Goal: Transaction & Acquisition: Purchase product/service

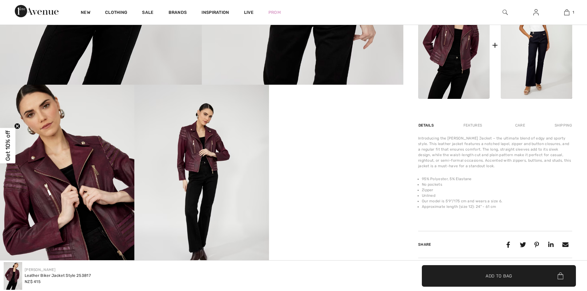
scroll to position [185, 0]
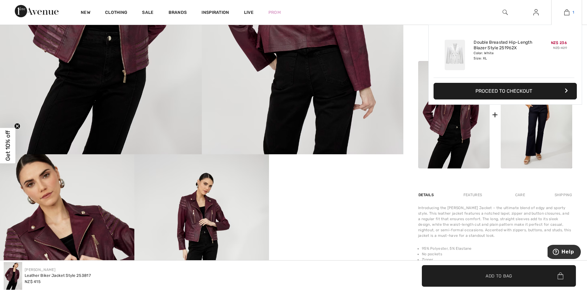
click at [568, 12] on img at bounding box center [566, 12] width 5 height 7
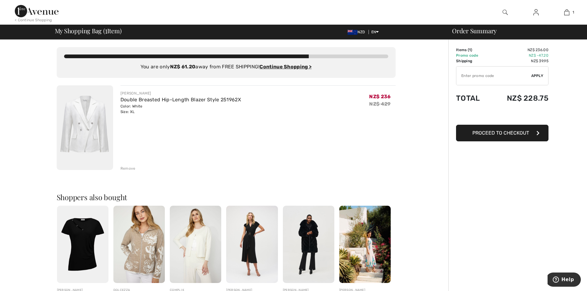
click at [129, 168] on div "Remove" at bounding box center [127, 169] width 15 height 6
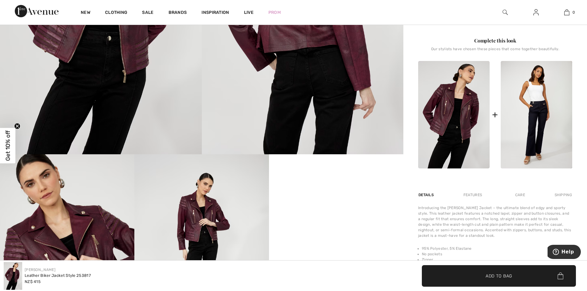
scroll to position [247, 0]
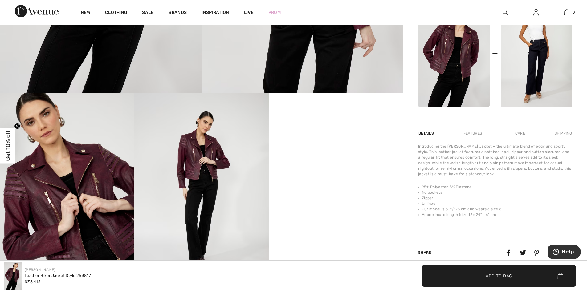
click at [488, 274] on span "Add to Bag" at bounding box center [499, 276] width 27 height 6
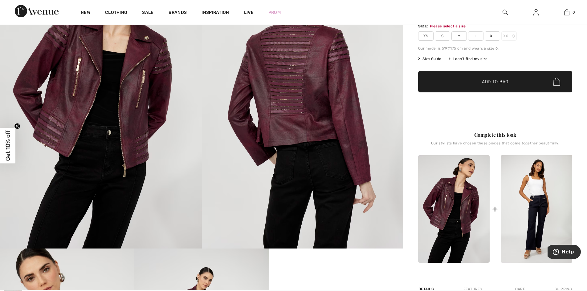
scroll to position [65, 0]
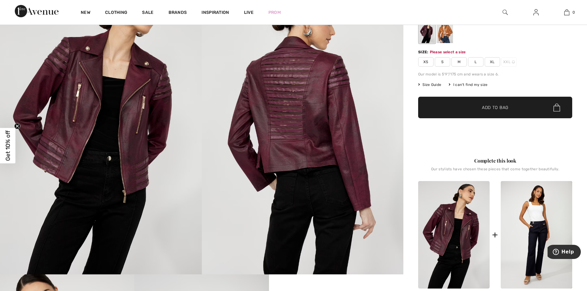
click at [494, 63] on span "XL" at bounding box center [492, 61] width 15 height 9
click at [491, 107] on span "Add to Bag" at bounding box center [495, 107] width 27 height 6
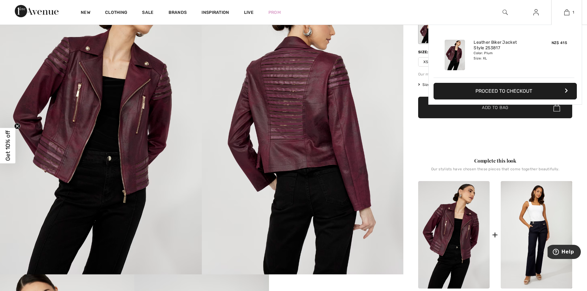
click at [512, 90] on button "Proceed to Checkout" at bounding box center [505, 91] width 143 height 17
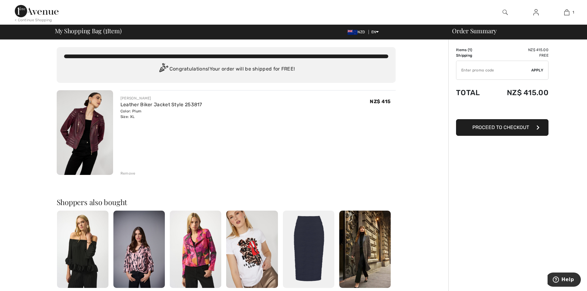
click at [89, 131] on img at bounding box center [85, 132] width 56 height 85
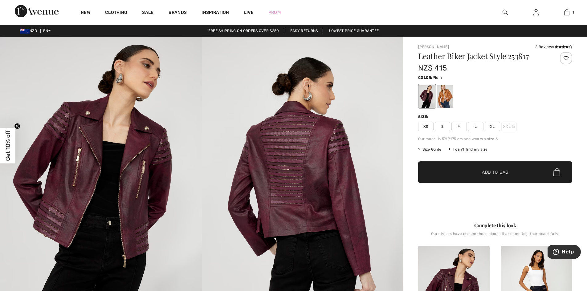
click at [430, 149] on span "Size Guide" at bounding box center [429, 150] width 23 height 6
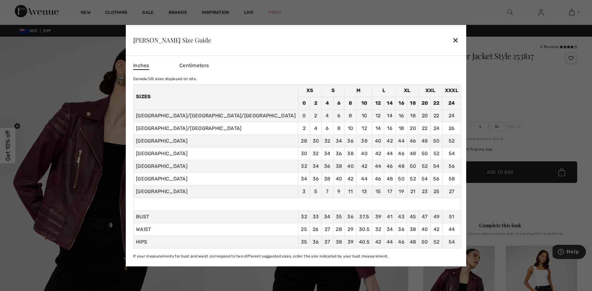
click at [452, 40] on div "✕" at bounding box center [455, 40] width 6 height 13
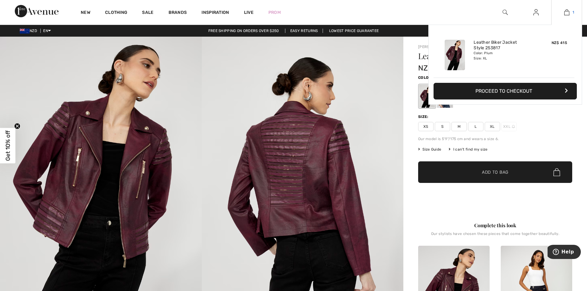
click at [568, 14] on img at bounding box center [566, 12] width 5 height 7
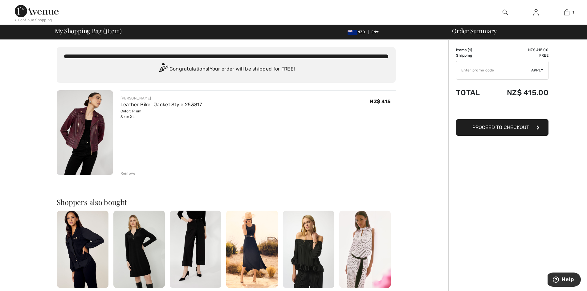
click at [501, 129] on span "Proceed to Checkout" at bounding box center [500, 127] width 57 height 6
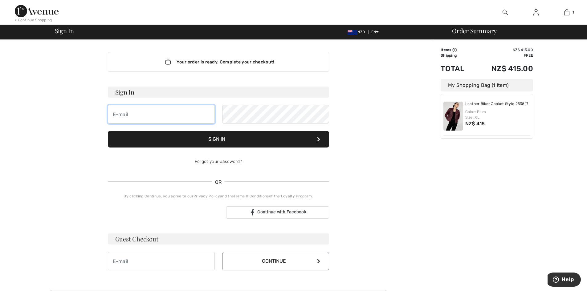
click at [127, 115] on input "email" at bounding box center [161, 114] width 107 height 18
type input "[EMAIL_ADDRESS][DOMAIN_NAME]"
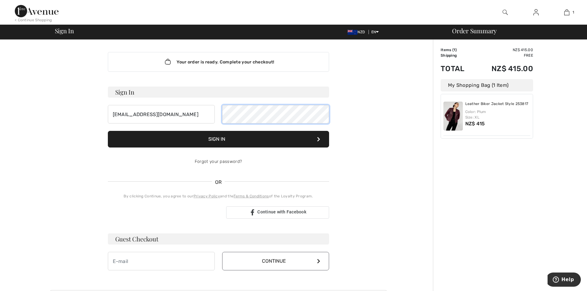
click at [108, 131] on button "Sign In" at bounding box center [218, 139] width 221 height 17
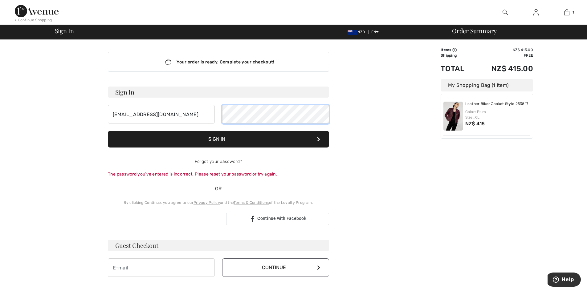
click at [209, 115] on div "[EMAIL_ADDRESS][DOMAIN_NAME]" at bounding box center [218, 114] width 221 height 18
click at [108, 131] on button "Sign In" at bounding box center [218, 139] width 221 height 17
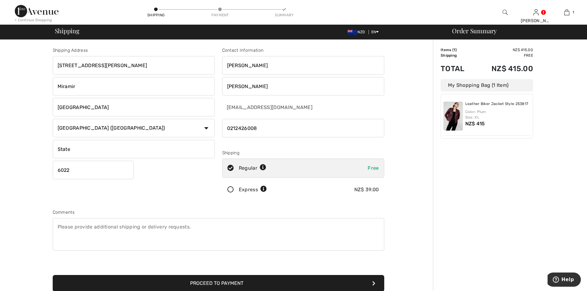
click at [73, 86] on input "Miramir" at bounding box center [134, 86] width 162 height 18
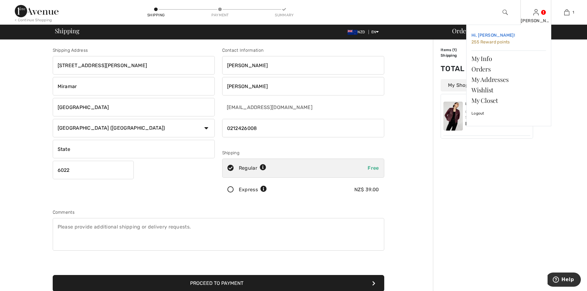
type input "Miramar"
click at [498, 41] on span "255 Reward points" at bounding box center [490, 41] width 39 height 5
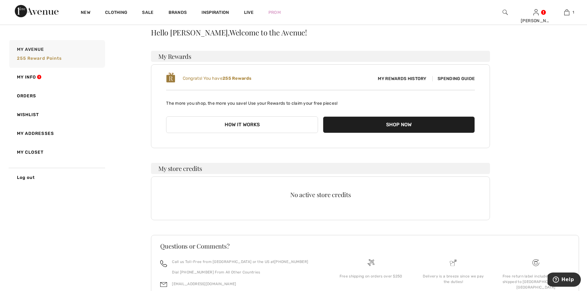
scroll to position [65, 0]
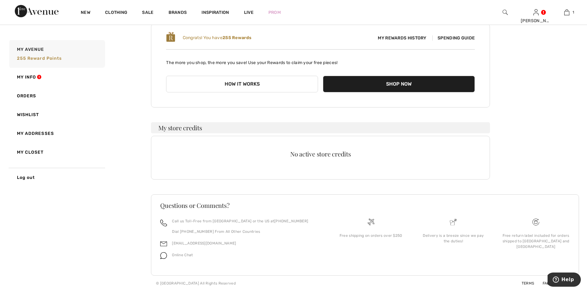
click at [457, 38] on span "Spending Guide" at bounding box center [453, 37] width 43 height 5
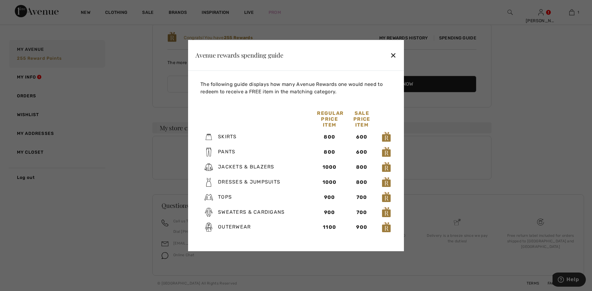
click at [392, 56] on div "✕" at bounding box center [393, 55] width 6 height 13
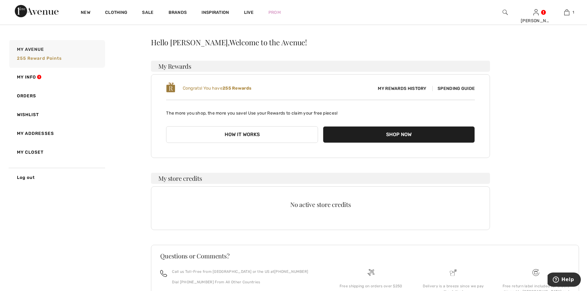
scroll to position [0, 0]
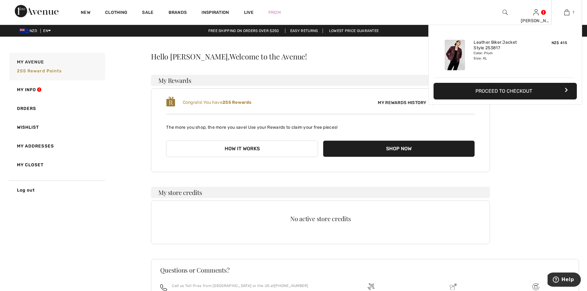
click at [565, 12] on img at bounding box center [566, 12] width 5 height 7
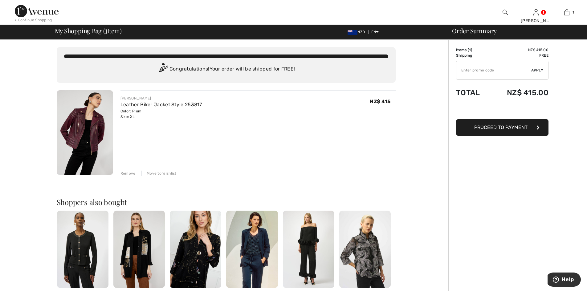
click at [509, 128] on span "Proceed to Payment" at bounding box center [500, 127] width 53 height 6
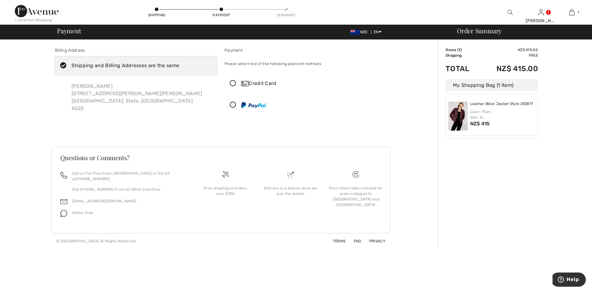
click at [129, 65] on div "Shipping and Billing Addresses are the same" at bounding box center [125, 65] width 108 height 7
click at [179, 65] on input "Shipping and Billing Addresses are the same" at bounding box center [181, 65] width 4 height 18
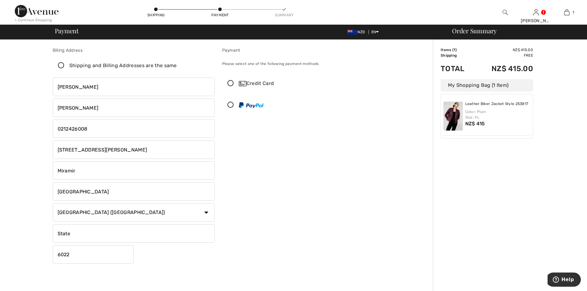
checkbox input "false"
drag, startPoint x: 91, startPoint y: 131, endPoint x: 31, endPoint y: 127, distance: 60.2
click at [31, 127] on div "Billing Address Shipping and Billing Addresses are the same [PERSON_NAME] [STRE…" at bounding box center [218, 219] width 429 height 358
type input "0272839916"
click at [74, 171] on input "Miramir" at bounding box center [134, 170] width 162 height 18
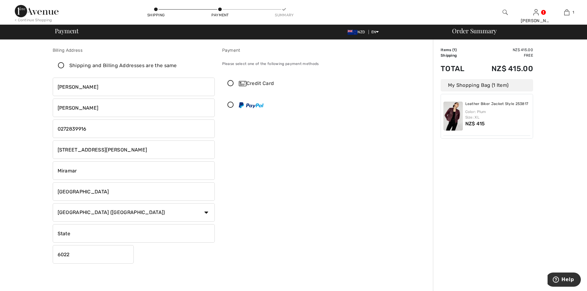
type input "Miramar"
click at [232, 84] on icon at bounding box center [230, 83] width 16 height 6
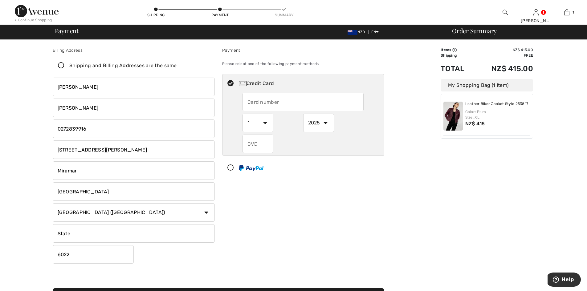
click at [296, 104] on input "text" at bounding box center [303, 102] width 121 height 18
type input "4835610428101942"
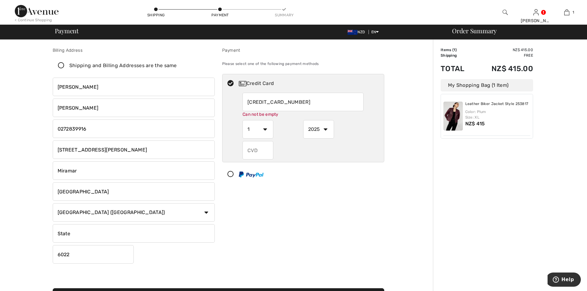
select select "2026"
type input "501"
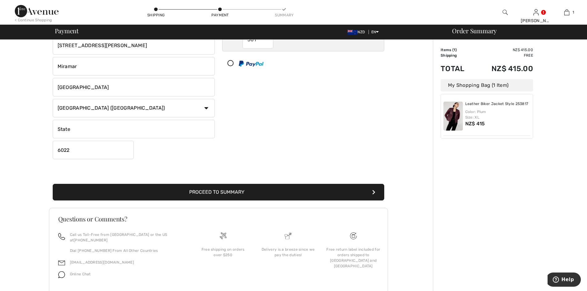
scroll to position [118, 0]
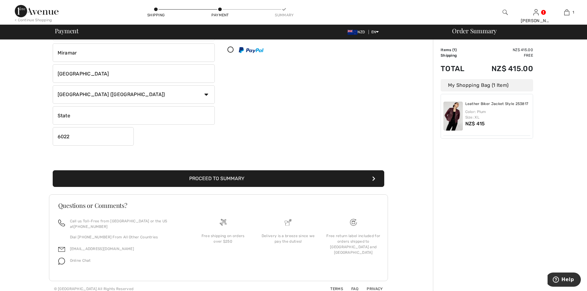
click at [243, 178] on button "Proceed to Summary" at bounding box center [219, 178] width 332 height 17
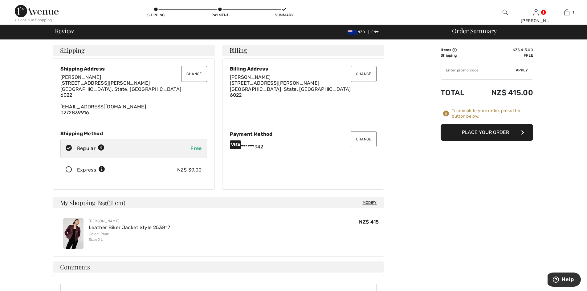
click at [474, 132] on button "Place Your Order" at bounding box center [487, 132] width 92 height 17
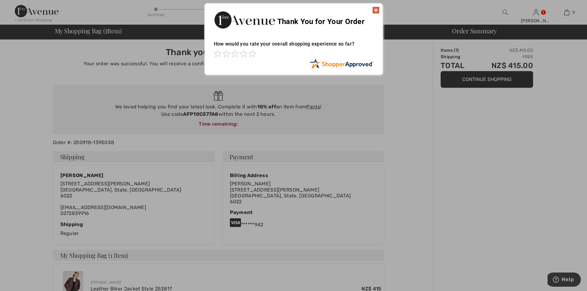
click at [377, 9] on img at bounding box center [375, 9] width 7 height 7
